Goal: Information Seeking & Learning: Learn about a topic

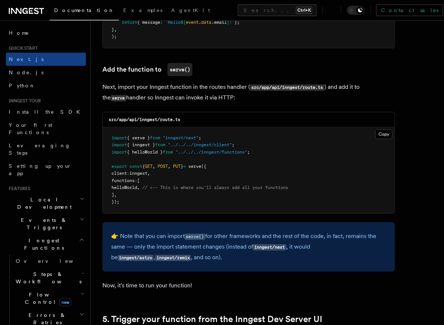
scroll to position [1568, 0]
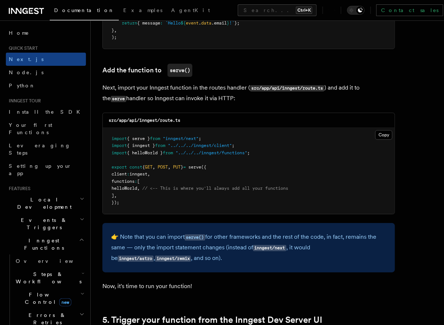
click at [302, 149] on pre "import { serve } from "inngest/next" ; import { inngest } from "../../../innges…" at bounding box center [249, 171] width 292 height 86
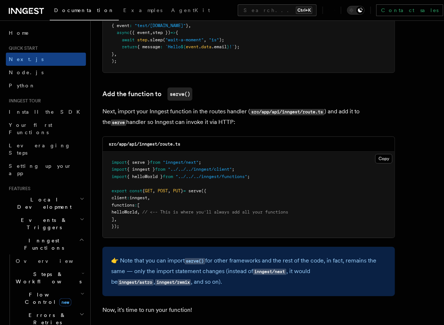
scroll to position [1543, 0]
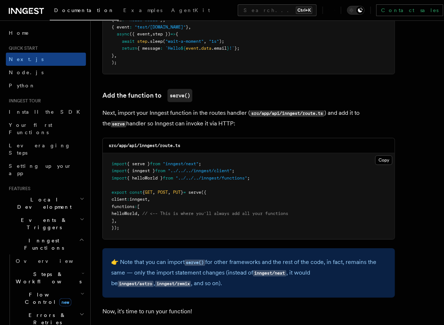
click at [77, 288] on h2 "Flow Control new" at bounding box center [49, 298] width 73 height 20
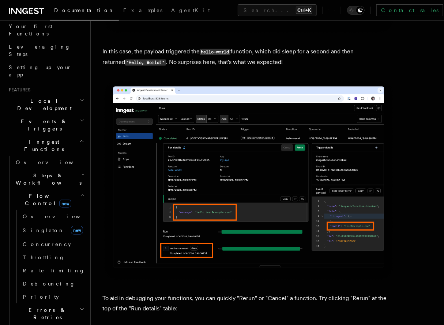
scroll to position [3103, 0]
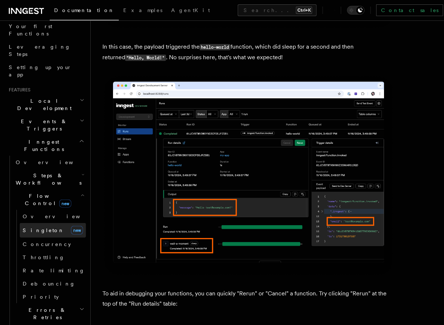
click at [41, 223] on link "[PERSON_NAME] new" at bounding box center [53, 230] width 66 height 15
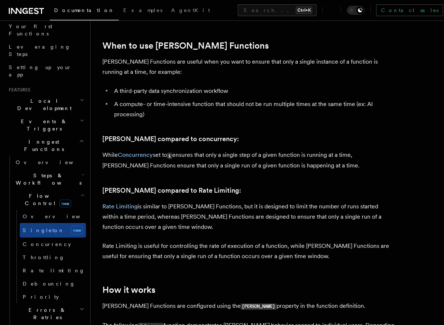
scroll to position [322, 0]
click at [180, 150] on p "While Concurrency set to 1 ensures that only a single step of a given function …" at bounding box center [248, 160] width 292 height 21
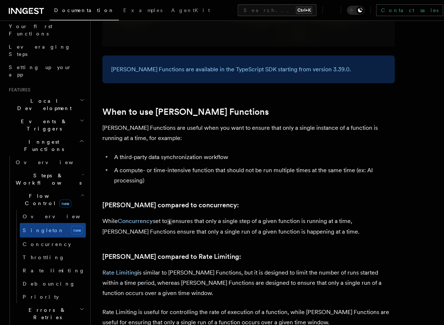
scroll to position [256, 0]
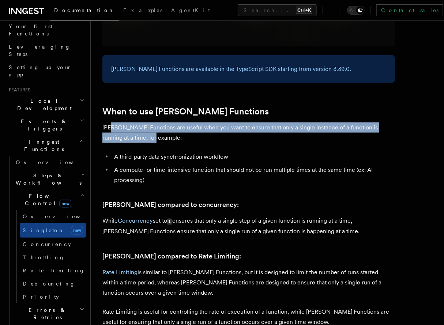
drag, startPoint x: 109, startPoint y: 116, endPoint x: 134, endPoint y: 123, distance: 26.6
click at [134, 123] on p "[PERSON_NAME] Functions are useful when you want to ensure that only a single i…" at bounding box center [248, 132] width 292 height 20
drag, startPoint x: 149, startPoint y: 130, endPoint x: 101, endPoint y: 121, distance: 49.5
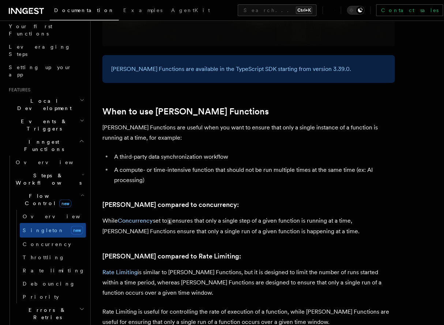
click at [111, 152] on ul "A third-party data synchronization workflow A compute- or time-intensive functi…" at bounding box center [248, 169] width 292 height 34
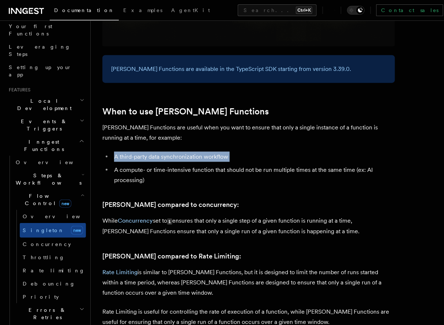
drag, startPoint x: 111, startPoint y: 144, endPoint x: 230, endPoint y: 139, distance: 119.2
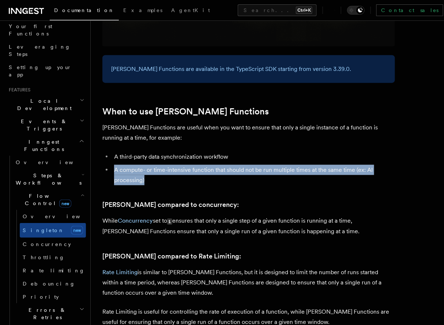
drag, startPoint x: 113, startPoint y: 158, endPoint x: 152, endPoint y: 168, distance: 40.2
click at [152, 168] on li "A compute- or time-intensive function that should not be run multiple times at …" at bounding box center [253, 175] width 283 height 20
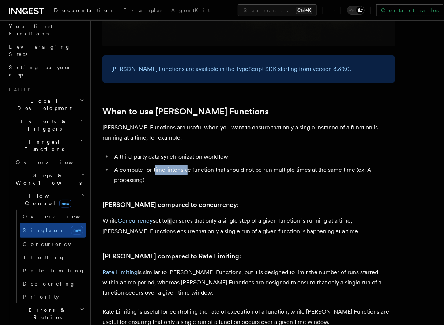
drag, startPoint x: 155, startPoint y: 164, endPoint x: 188, endPoint y: 163, distance: 33.7
click at [188, 165] on li "A compute- or time-intensive function that should not be run multiple times at …" at bounding box center [253, 175] width 283 height 20
drag, startPoint x: 197, startPoint y: 159, endPoint x: 222, endPoint y: 158, distance: 24.9
click at [222, 165] on li "A compute- or time-intensive function that should not be run multiple times at …" at bounding box center [253, 175] width 283 height 20
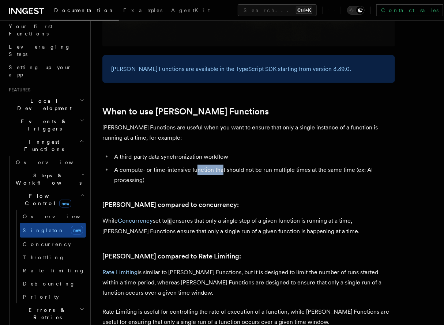
click at [222, 165] on li "A compute- or time-intensive function that should not be run multiple times at …" at bounding box center [253, 175] width 283 height 20
drag, startPoint x: 238, startPoint y: 156, endPoint x: 274, endPoint y: 164, distance: 36.6
click at [274, 165] on li "A compute- or time-intensive function that should not be run multiple times at …" at bounding box center [253, 175] width 283 height 20
drag, startPoint x: 298, startPoint y: 159, endPoint x: 322, endPoint y: 163, distance: 24.8
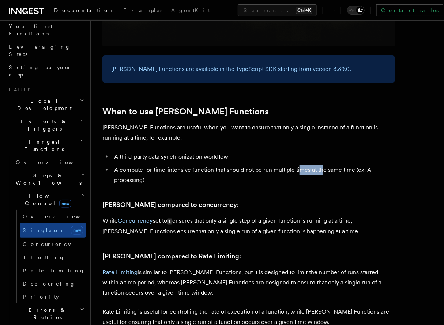
click at [322, 165] on li "A compute- or time-intensive function that should not be run multiple times at …" at bounding box center [253, 175] width 283 height 20
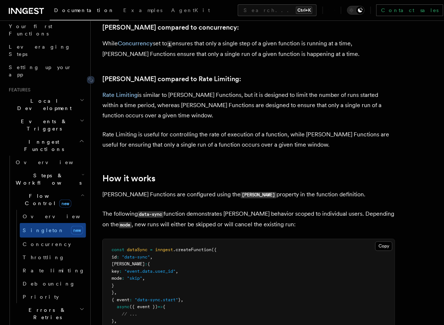
scroll to position [433, 0]
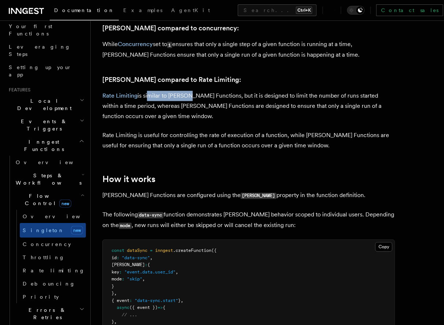
drag, startPoint x: 147, startPoint y: 84, endPoint x: 185, endPoint y: 78, distance: 38.5
click at [202, 91] on p "Rate Limiting is similar to [PERSON_NAME] Functions, but it is designed to limi…" at bounding box center [248, 106] width 292 height 31
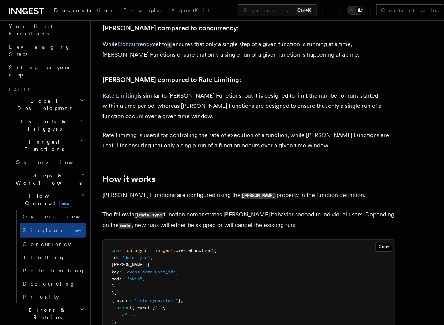
click at [230, 91] on p "Rate Limiting is similar to [PERSON_NAME] Functions, but it is designed to limi…" at bounding box center [248, 106] width 292 height 31
drag, startPoint x: 222, startPoint y: 86, endPoint x: 317, endPoint y: 87, distance: 94.7
click at [317, 91] on p "Rate Limiting is similar to [PERSON_NAME] Functions, but it is designed to limi…" at bounding box center [248, 106] width 292 height 31
click at [288, 98] on p "Rate Limiting is similar to [PERSON_NAME] Functions, but it is designed to limi…" at bounding box center [248, 106] width 292 height 31
drag, startPoint x: 288, startPoint y: 98, endPoint x: 312, endPoint y: 100, distance: 24.2
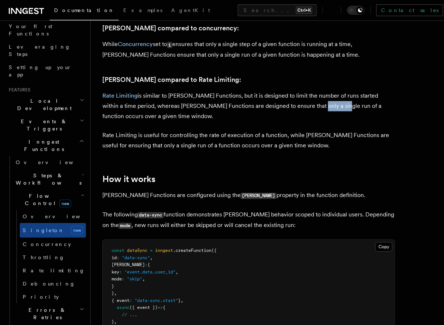
click at [312, 100] on p "Rate Limiting is similar to [PERSON_NAME] Functions, but it is designed to limi…" at bounding box center [248, 106] width 292 height 31
click at [299, 110] on p "Rate Limiting is similar to [PERSON_NAME] Functions, but it is designed to limi…" at bounding box center [248, 106] width 292 height 31
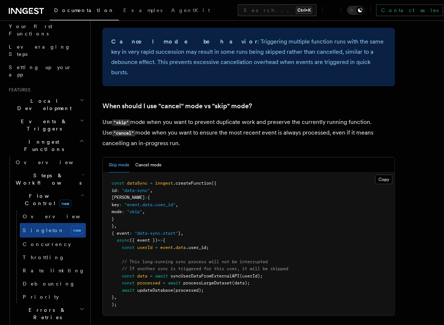
scroll to position [951, 0]
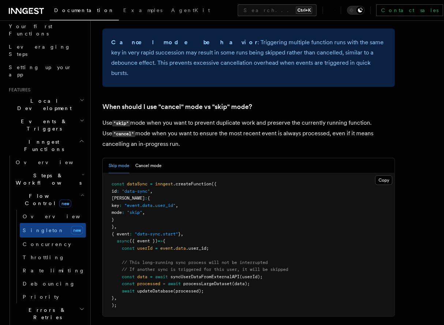
click at [177, 181] on span ".createFunction" at bounding box center [192, 183] width 38 height 5
click at [207, 173] on pre "const dataSync = inngest .createFunction ({ id : "data-sync" , [PERSON_NAME] : …" at bounding box center [249, 244] width 292 height 143
click at [192, 181] on span ".createFunction" at bounding box center [192, 183] width 38 height 5
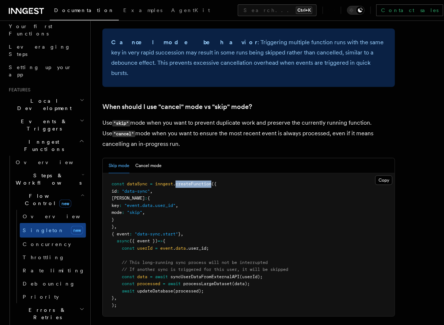
click at [192, 181] on span ".createFunction" at bounding box center [192, 183] width 38 height 5
click at [178, 173] on pre "const dataSync = inngest .createFunction ({ id : "data-sync" , [PERSON_NAME] : …" at bounding box center [249, 244] width 292 height 143
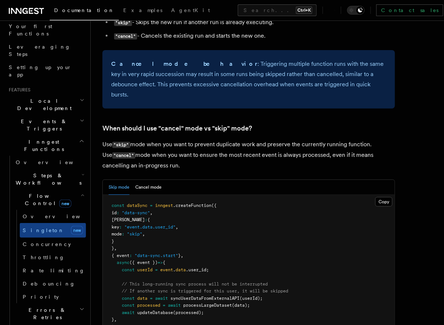
scroll to position [923, 0]
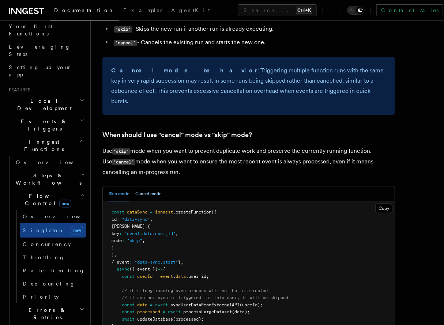
click at [156, 186] on button "Cancel mode" at bounding box center [148, 193] width 26 height 15
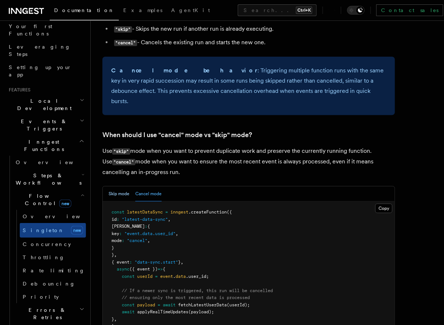
click at [124, 186] on button "Skip mode" at bounding box center [119, 193] width 21 height 15
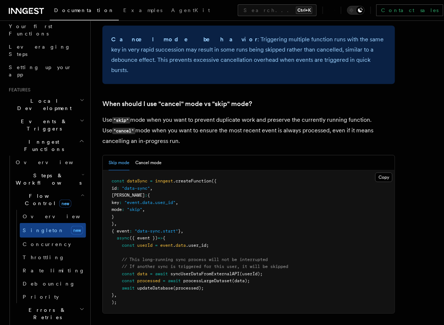
scroll to position [954, 0]
click at [161, 177] on pre "const dataSync = inngest .createFunction ({ id : "data-sync" , [PERSON_NAME] : …" at bounding box center [249, 241] width 292 height 143
drag, startPoint x: 144, startPoint y: 170, endPoint x: 190, endPoint y: 170, distance: 46.4
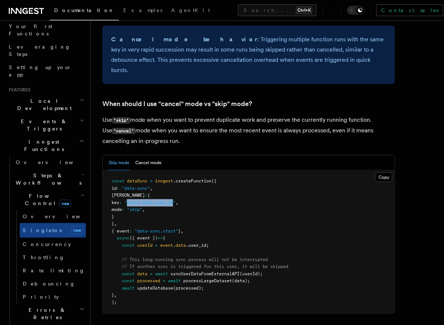
click at [175, 200] on span ""event.data.user_id"" at bounding box center [149, 202] width 51 height 5
drag, startPoint x: 190, startPoint y: 170, endPoint x: 142, endPoint y: 174, distance: 48.5
click at [142, 174] on pre "const dataSync = inngest .createFunction ({ id : "data-sync" , [PERSON_NAME] : …" at bounding box center [249, 241] width 292 height 143
click at [155, 175] on pre "const dataSync = inngest .createFunction ({ id : "data-sync" , [PERSON_NAME] : …" at bounding box center [249, 241] width 292 height 143
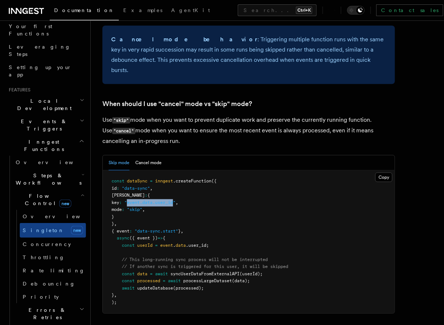
drag, startPoint x: 144, startPoint y: 172, endPoint x: 191, endPoint y: 169, distance: 47.3
click at [175, 200] on span ""event.data.user_id"" at bounding box center [149, 202] width 51 height 5
click at [167, 200] on span ""event.data.user_id"" at bounding box center [149, 202] width 51 height 5
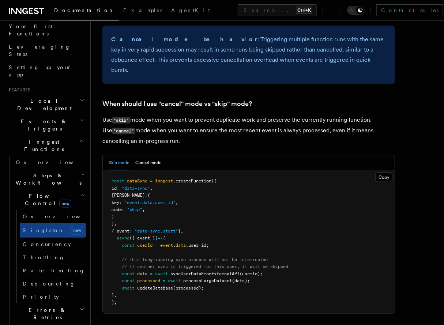
click at [175, 200] on span ""event.data.user_id"" at bounding box center [149, 202] width 51 height 5
click at [232, 170] on pre "const dataSync = inngest .createFunction ({ id : "data-sync" , [PERSON_NAME] : …" at bounding box center [249, 241] width 292 height 143
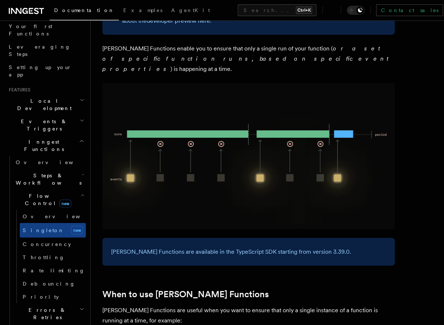
scroll to position [0, 0]
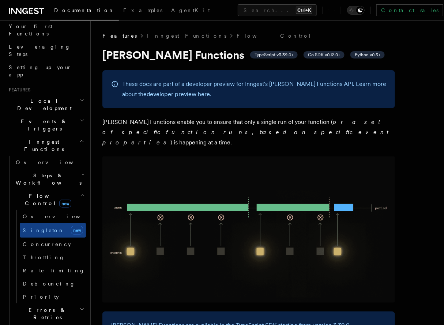
click at [303, 206] on img at bounding box center [248, 229] width 292 height 146
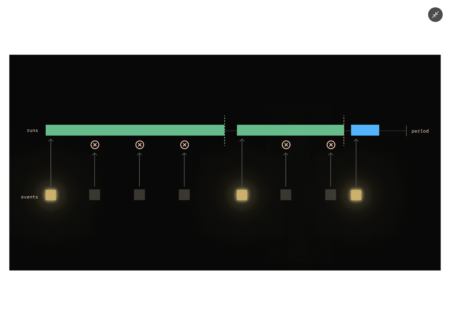
click at [303, 206] on img at bounding box center [224, 163] width 431 height 216
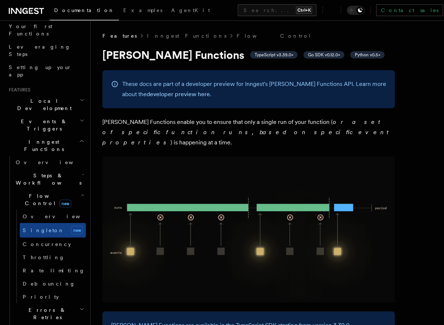
click at [288, 206] on img at bounding box center [248, 229] width 292 height 146
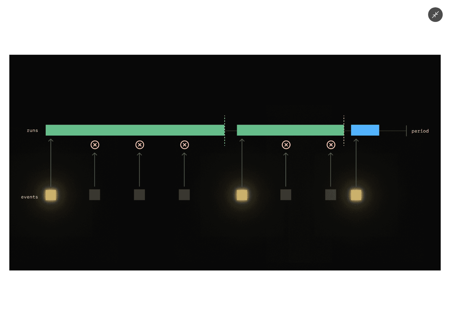
click at [288, 206] on img at bounding box center [224, 163] width 431 height 216
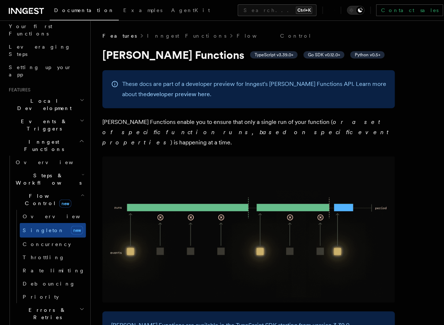
click at [288, 206] on img at bounding box center [248, 229] width 292 height 146
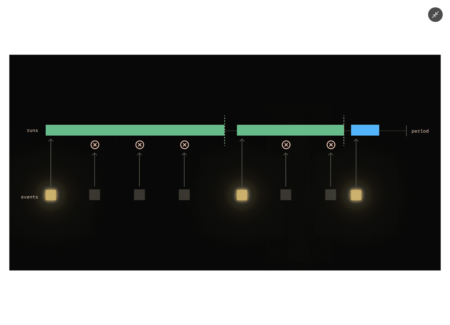
click at [288, 206] on img at bounding box center [224, 163] width 431 height 216
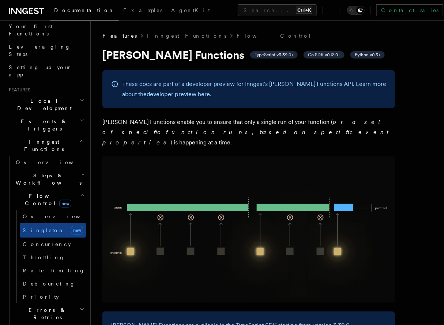
click at [288, 206] on img at bounding box center [248, 229] width 292 height 146
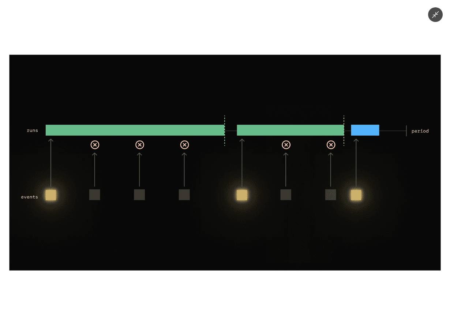
click at [288, 206] on img at bounding box center [224, 163] width 431 height 216
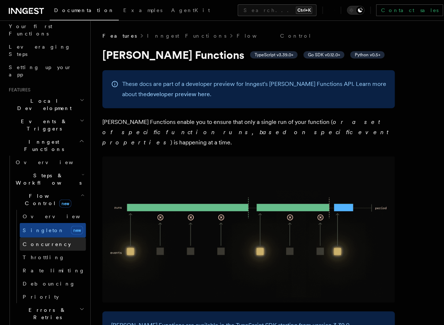
click at [73, 238] on link "Concurrency" at bounding box center [53, 244] width 66 height 13
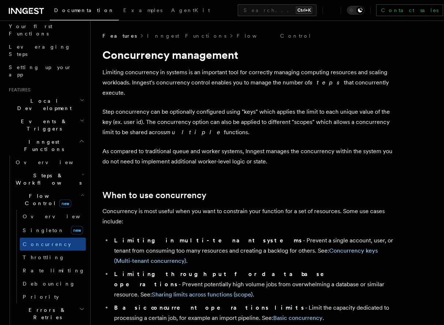
click at [108, 54] on h1 "Concurrency management" at bounding box center [248, 54] width 292 height 13
click at [98, 192] on div at bounding box center [95, 195] width 16 height 7
click at [160, 270] on strong "Limiting throughput for database operations" at bounding box center [224, 278] width 220 height 17
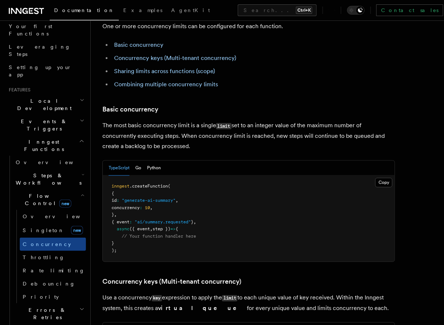
scroll to position [421, 0]
click at [138, 161] on button "Go" at bounding box center [138, 168] width 6 height 15
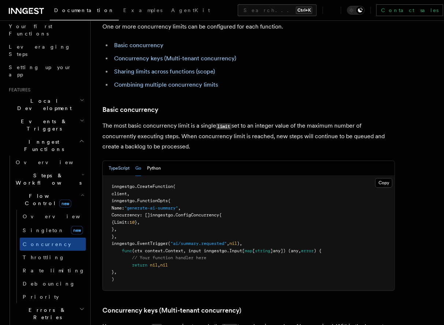
click at [111, 161] on button "TypeScript" at bounding box center [119, 168] width 21 height 15
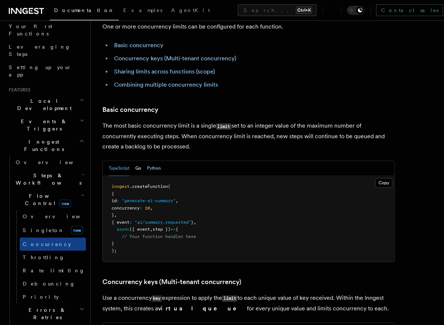
click at [157, 161] on button "Python" at bounding box center [154, 168] width 14 height 15
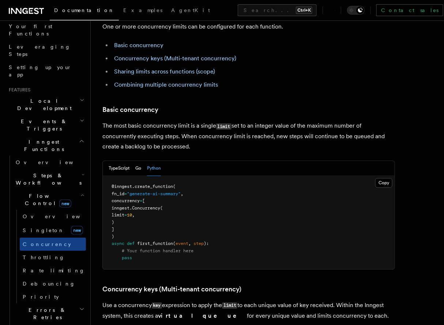
click at [142, 161] on div "TypeScript Go Python" at bounding box center [135, 168] width 52 height 15
click at [113, 161] on button "TypeScript" at bounding box center [119, 168] width 21 height 15
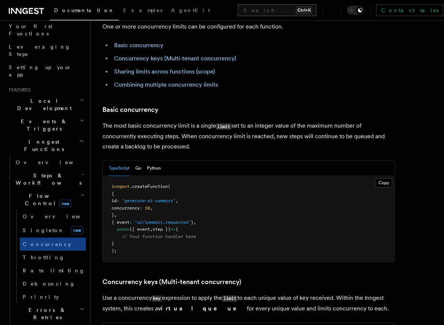
click at [254, 7] on button "Search... Ctrl+K" at bounding box center [277, 10] width 79 height 12
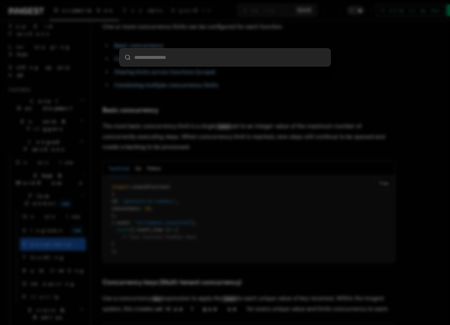
click at [261, 132] on div at bounding box center [225, 162] width 450 height 325
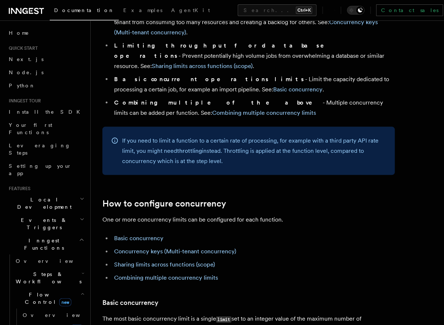
scroll to position [222, 0]
